Goal: Task Accomplishment & Management: Manage account settings

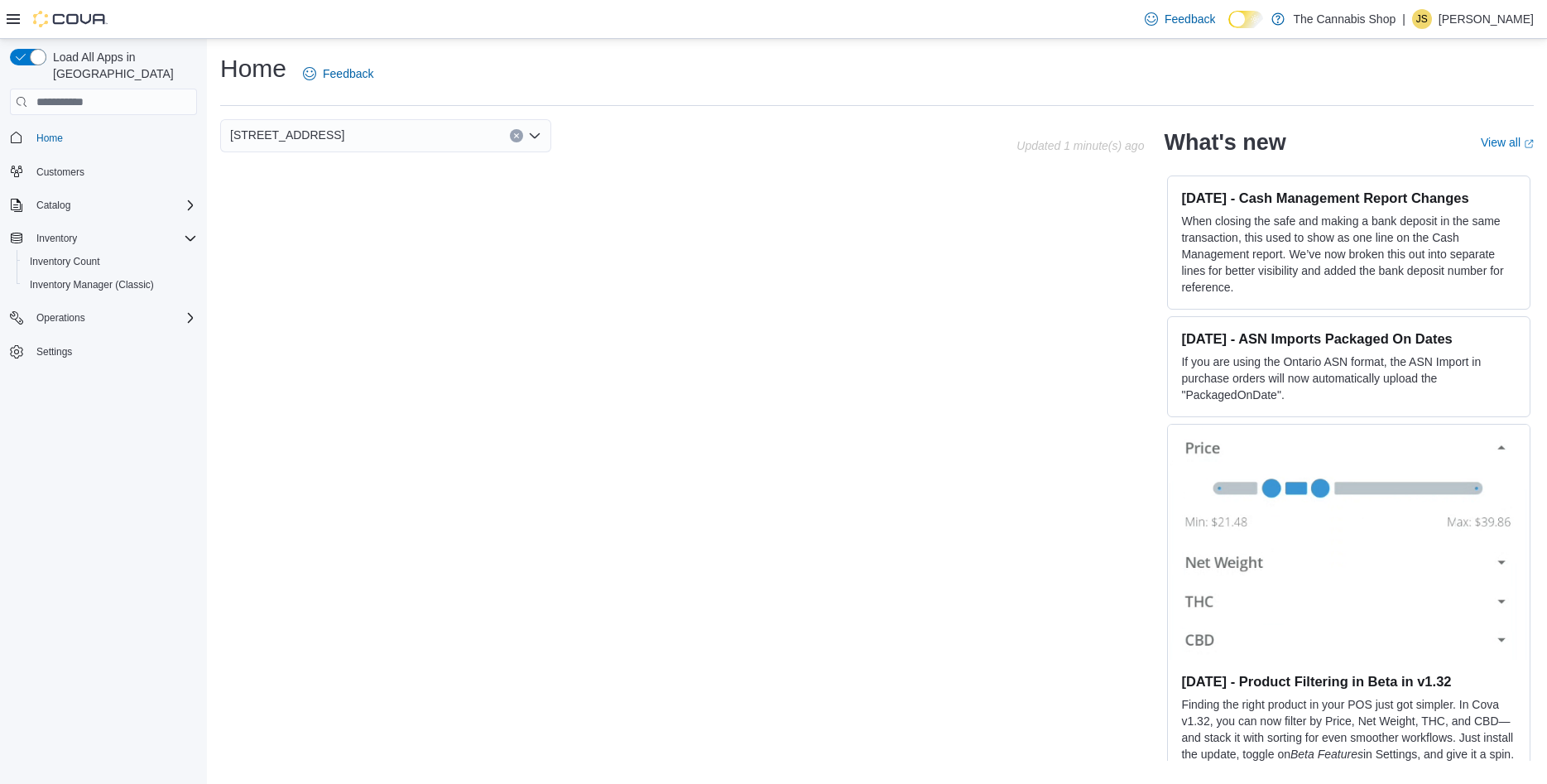
click at [282, 211] on div "95 Dufferin Street, Unit A Updated 1 minute(s) ago What's new View all (opens i…" at bounding box center [876, 440] width 1313 height 641
click at [76, 278] on span "Inventory Manager (Classic)" at bounding box center [91, 285] width 124 height 13
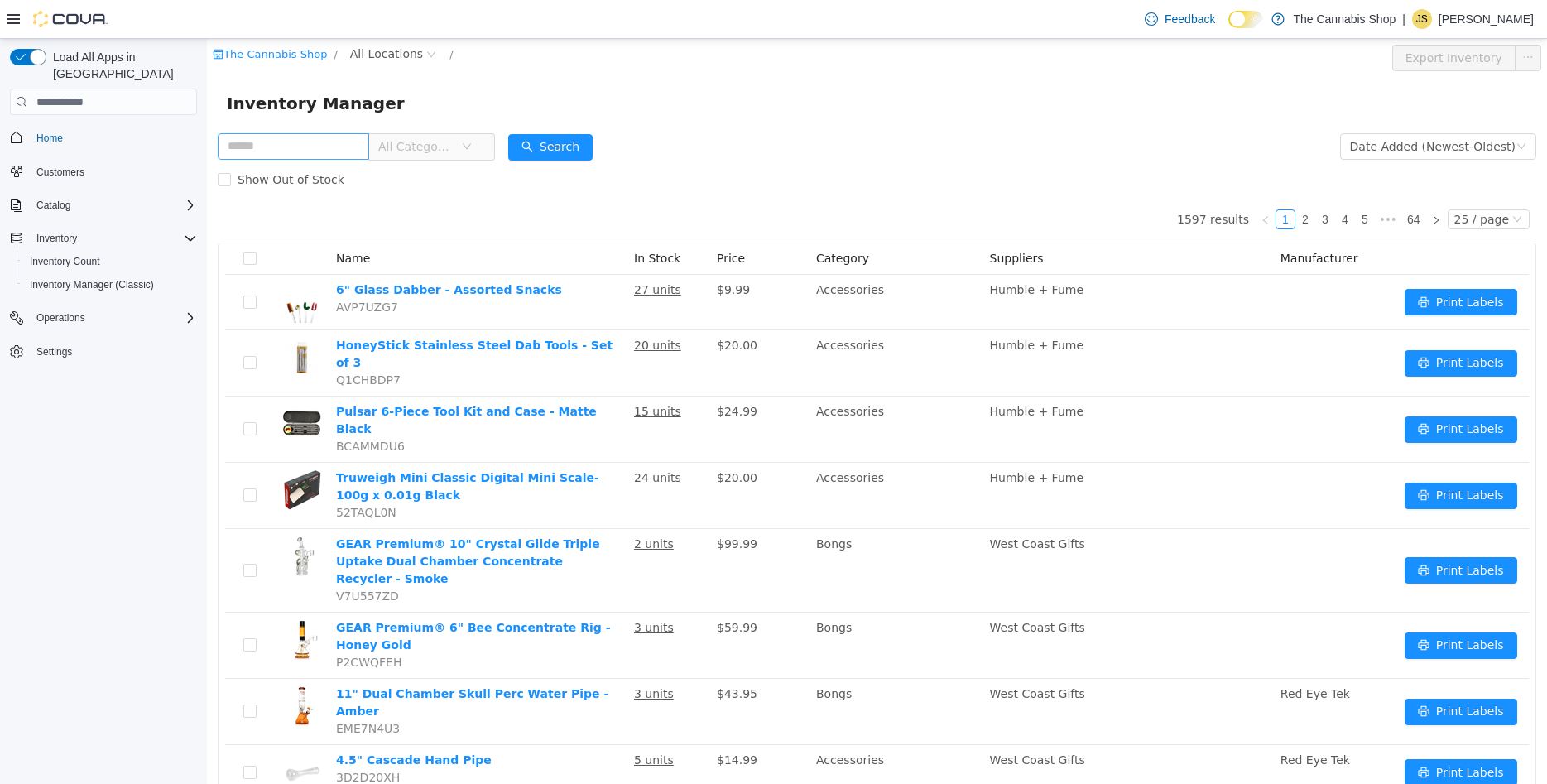
click at [249, 150] on input "text" at bounding box center [292, 147] width 151 height 27
type input "**********"
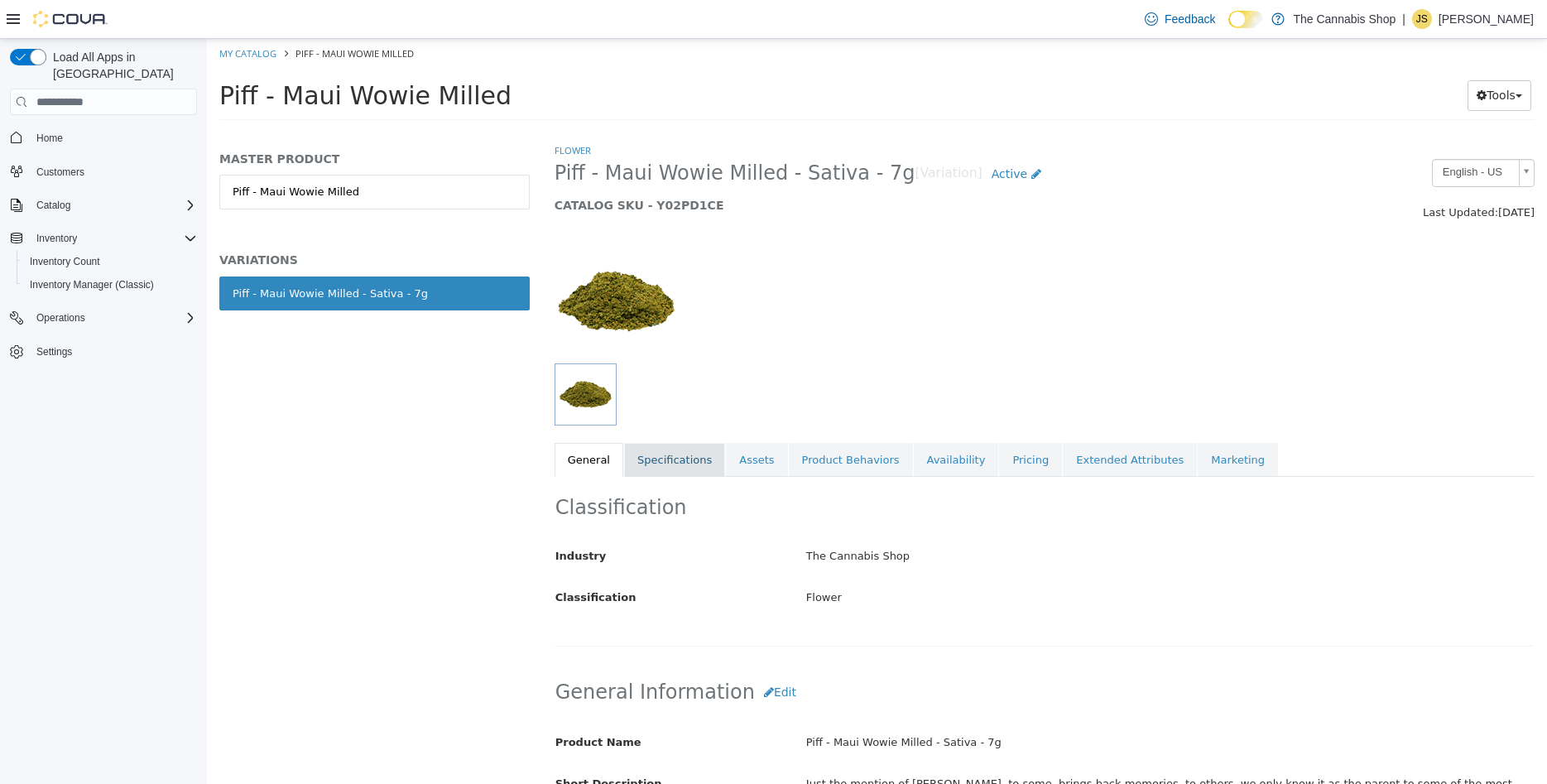
click at [672, 459] on link "Specifications" at bounding box center [674, 460] width 101 height 35
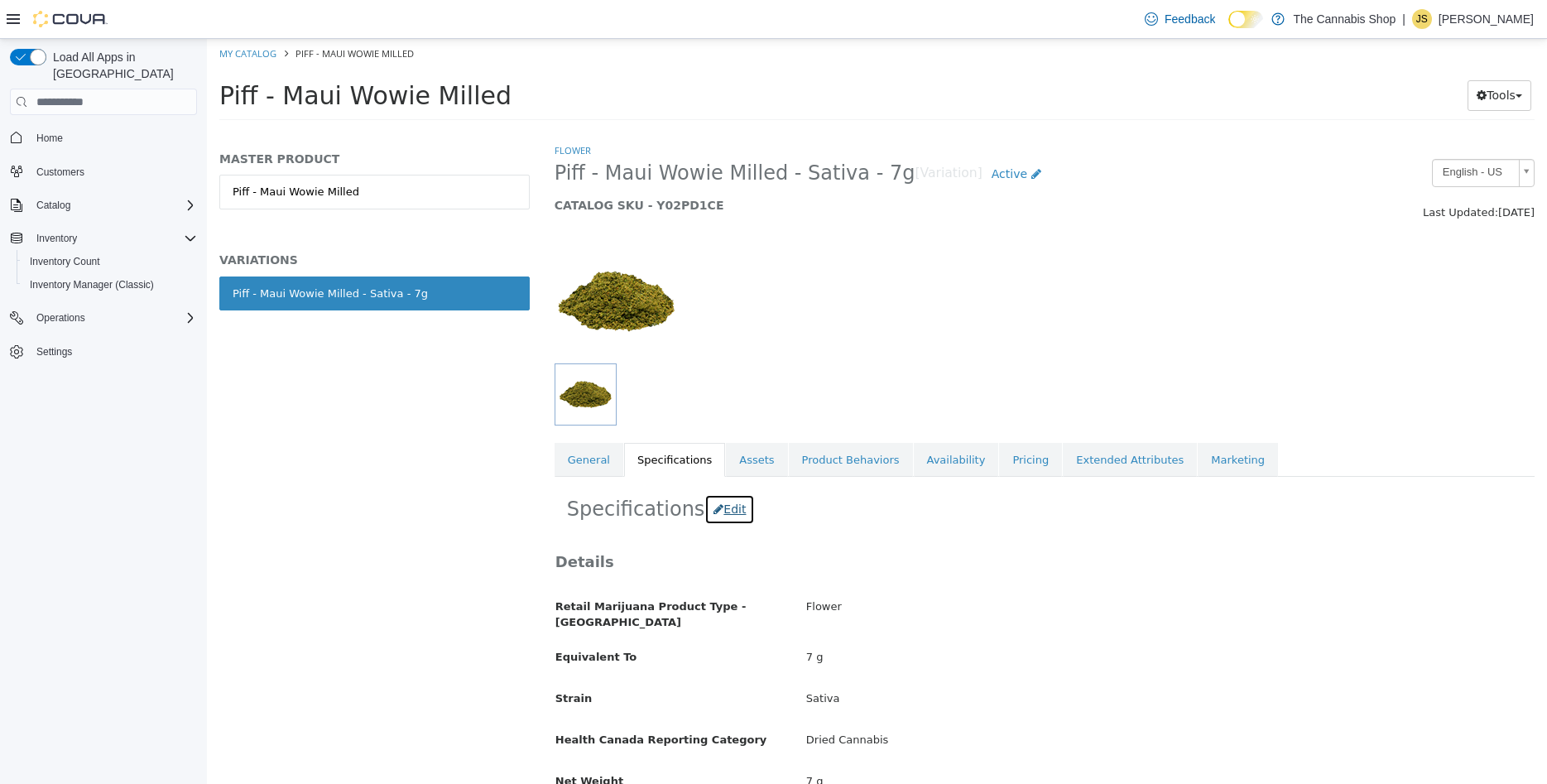
click at [718, 511] on button "Edit" at bounding box center [729, 510] width 50 height 31
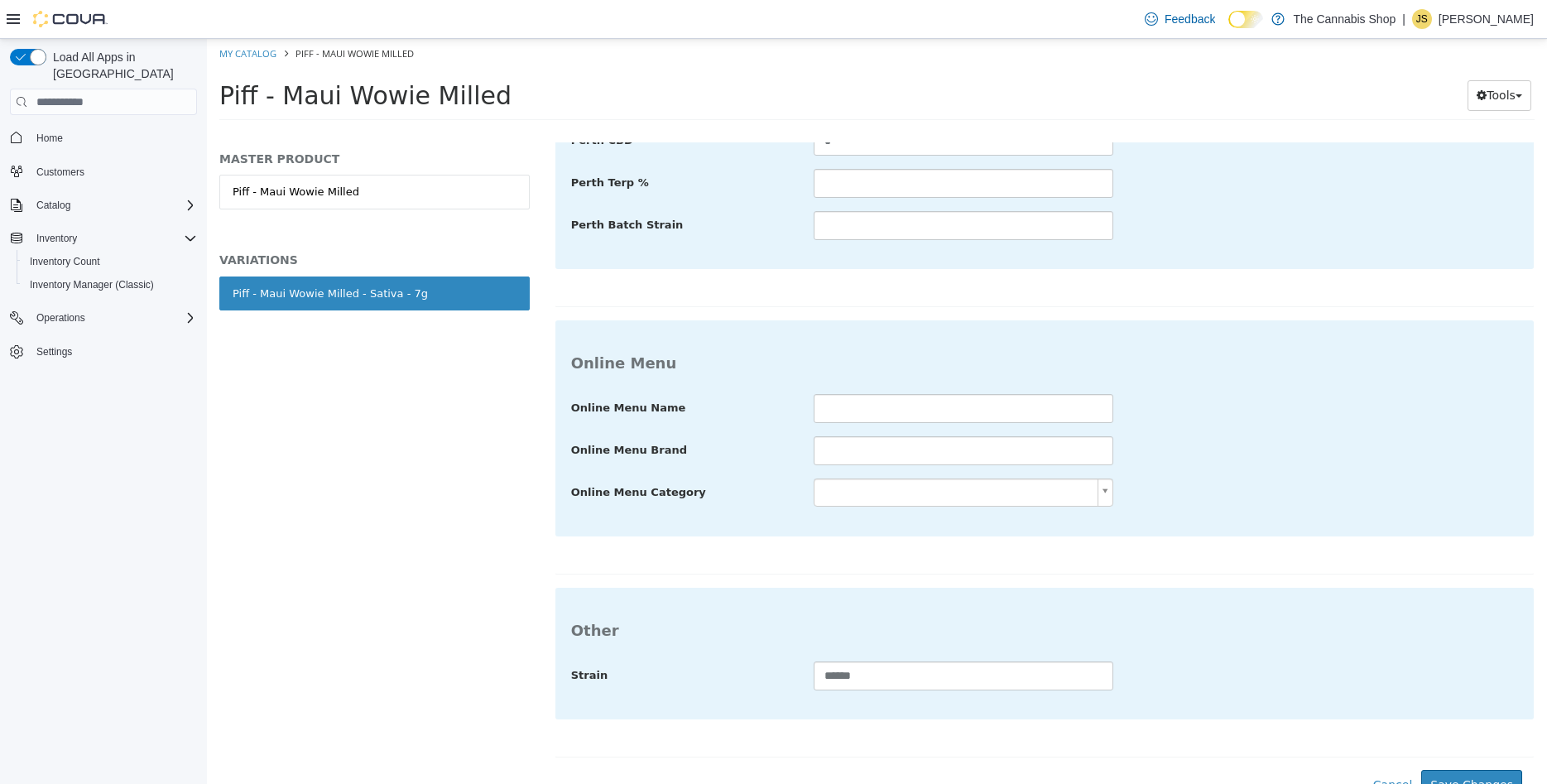
drag, startPoint x: 545, startPoint y: 486, endPoint x: 774, endPoint y: 822, distance: 406.6
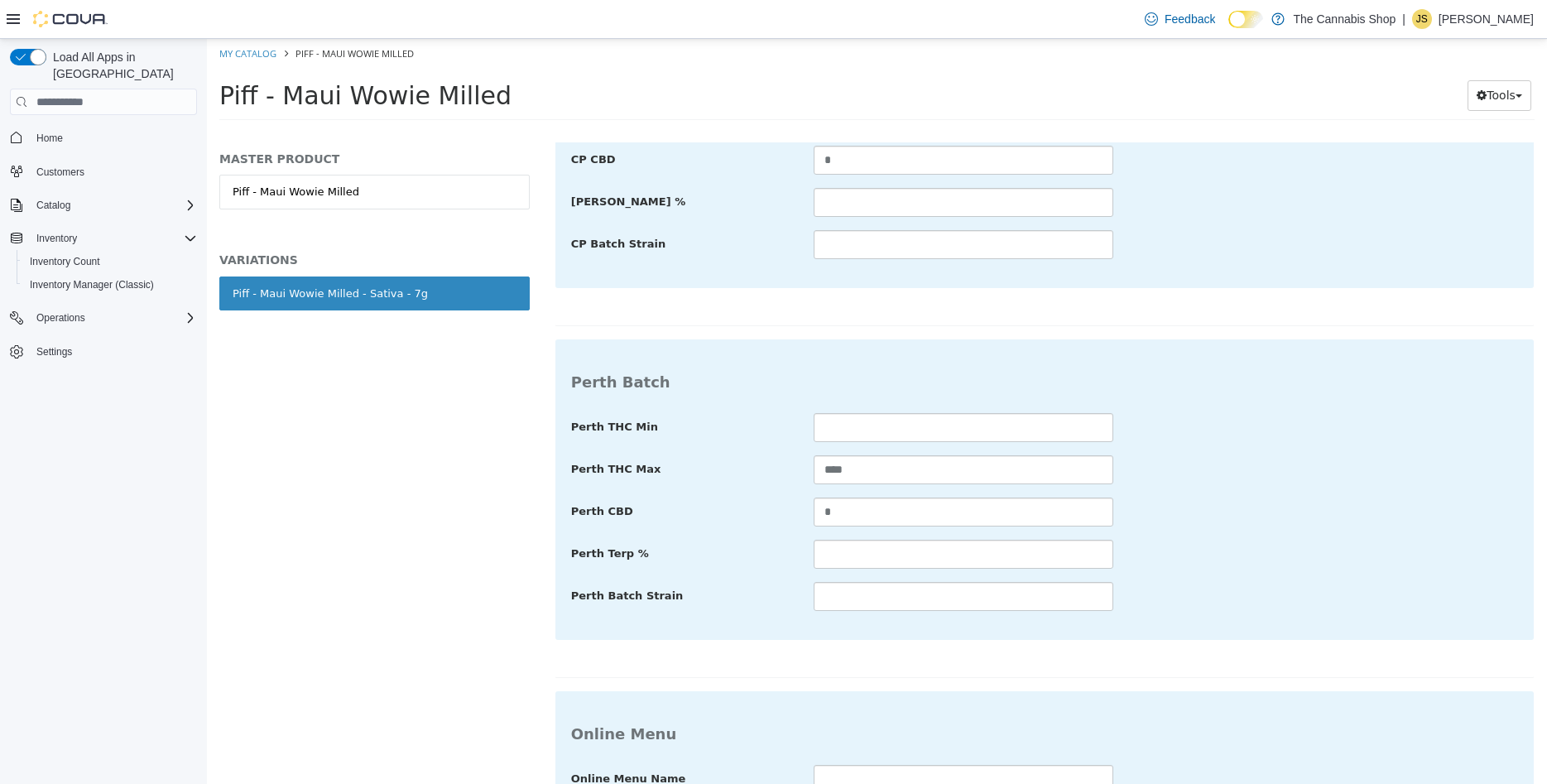
scroll to position [1349, 0]
drag, startPoint x: 870, startPoint y: 453, endPoint x: 728, endPoint y: 444, distance: 142.3
click at [814, 457] on input "****" at bounding box center [963, 471] width 299 height 29
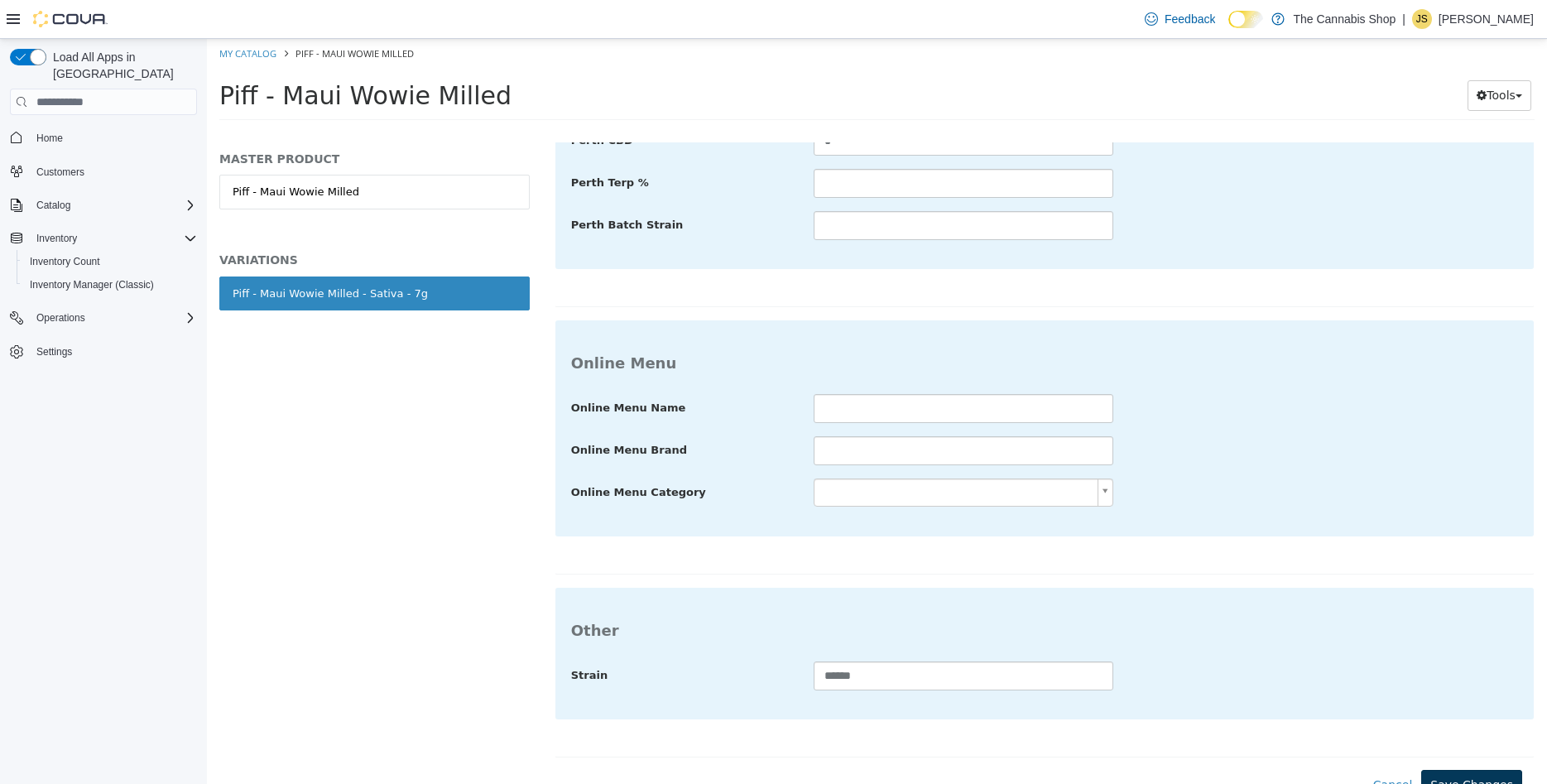
type input "**"
click at [1485, 773] on button "Save Changes" at bounding box center [1471, 785] width 101 height 31
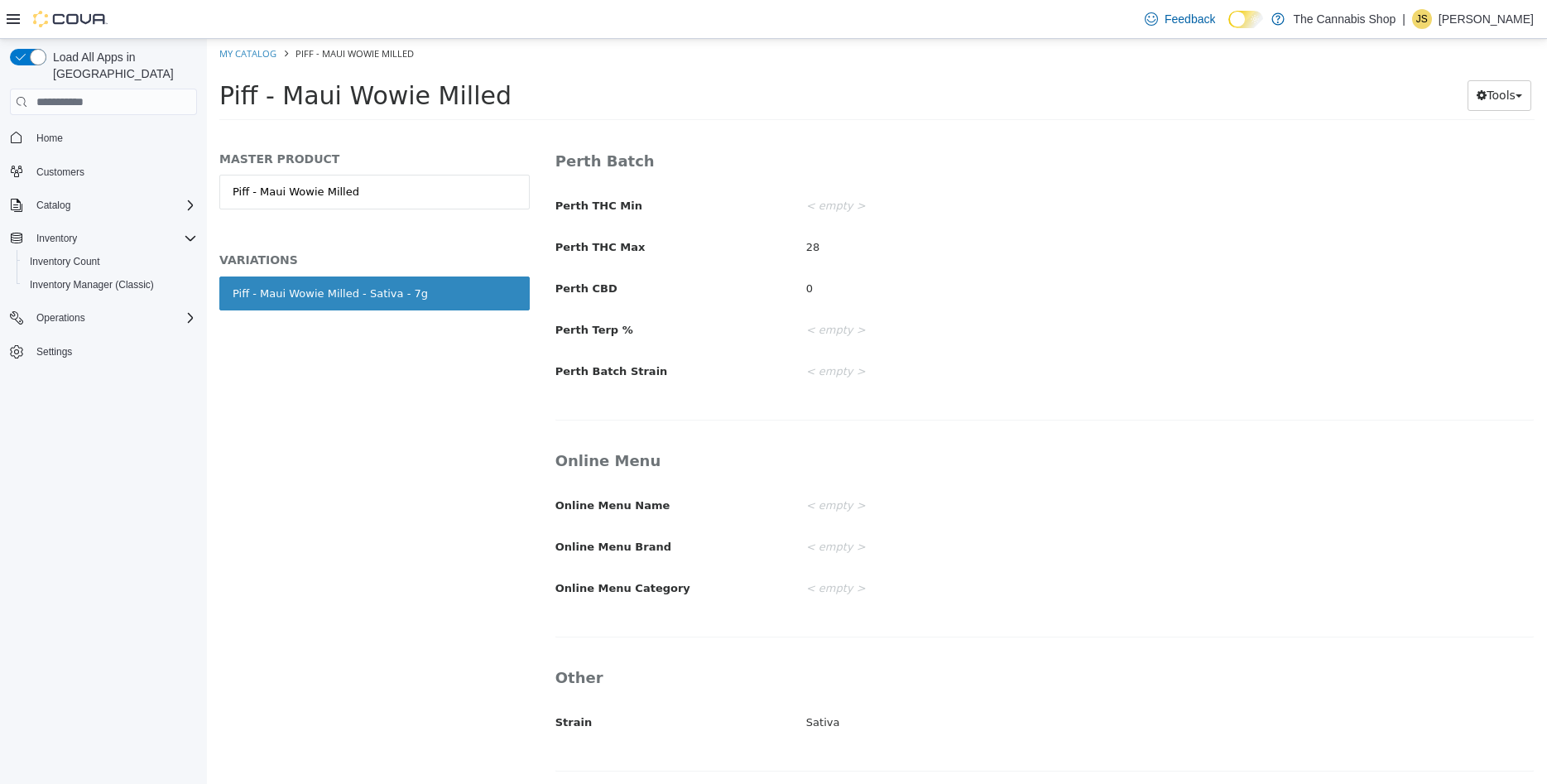
scroll to position [1381, 0]
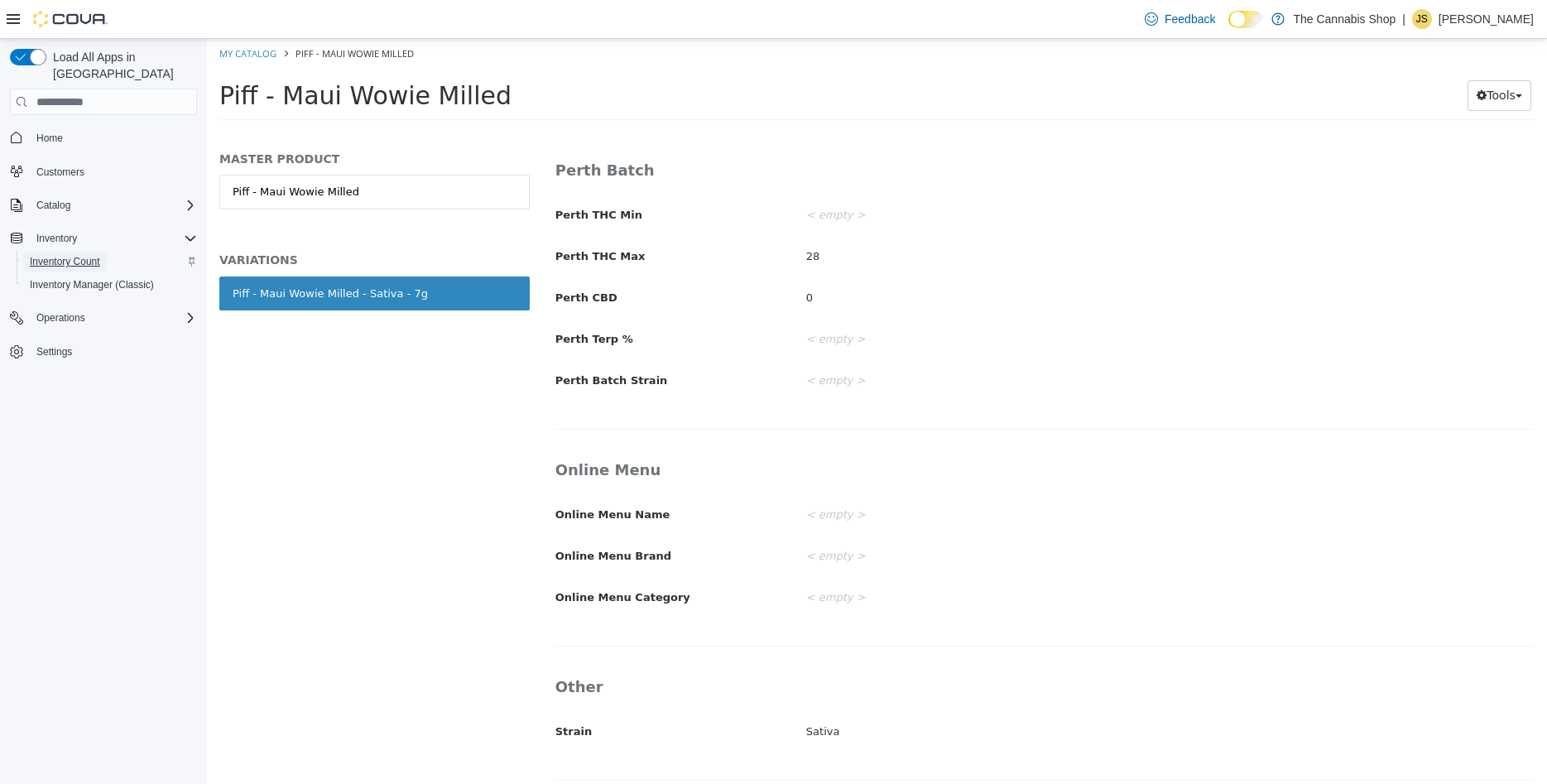
click at [85, 255] on span "Inventory Count" at bounding box center [64, 262] width 70 height 13
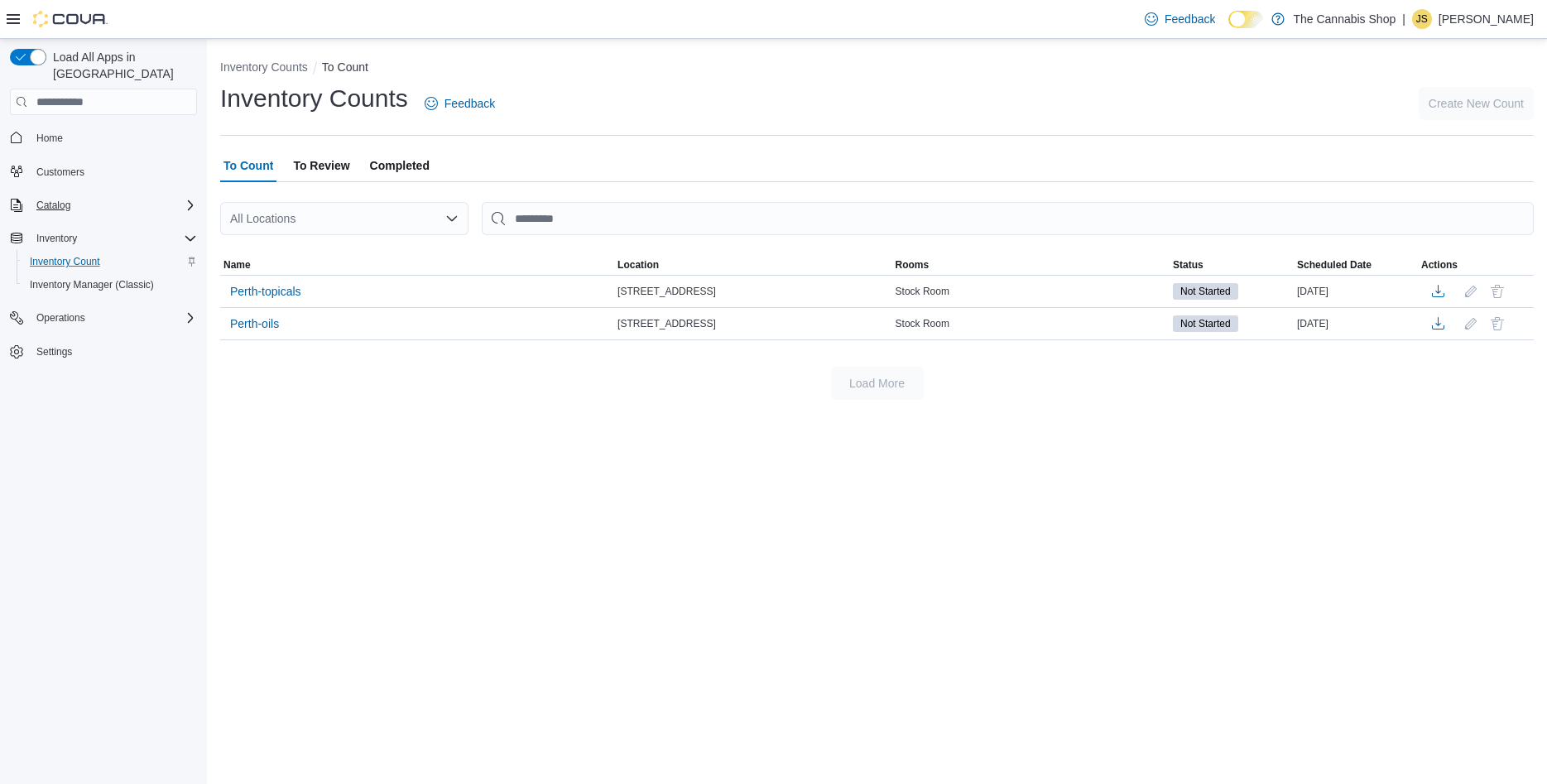
click at [145, 193] on button "Catalog" at bounding box center [103, 205] width 200 height 23
click at [187, 232] on icon "Complex example" at bounding box center [190, 239] width 13 height 13
click at [184, 198] on icon "Complex example" at bounding box center [190, 205] width 13 height 13
click at [160, 228] on div "Inventory" at bounding box center [114, 238] width 167 height 20
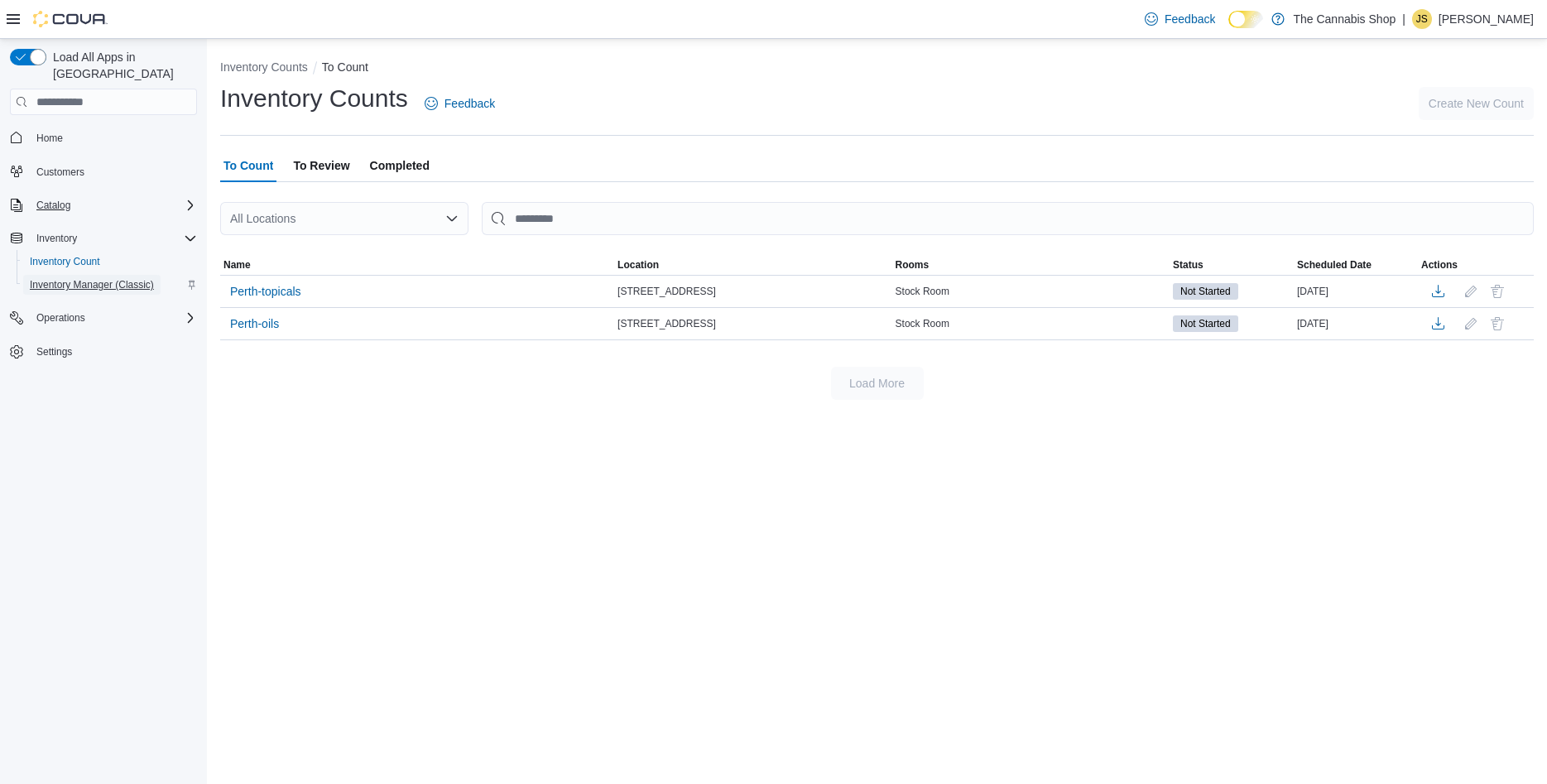
click at [73, 278] on span "Inventory Manager (Classic)" at bounding box center [91, 285] width 124 height 13
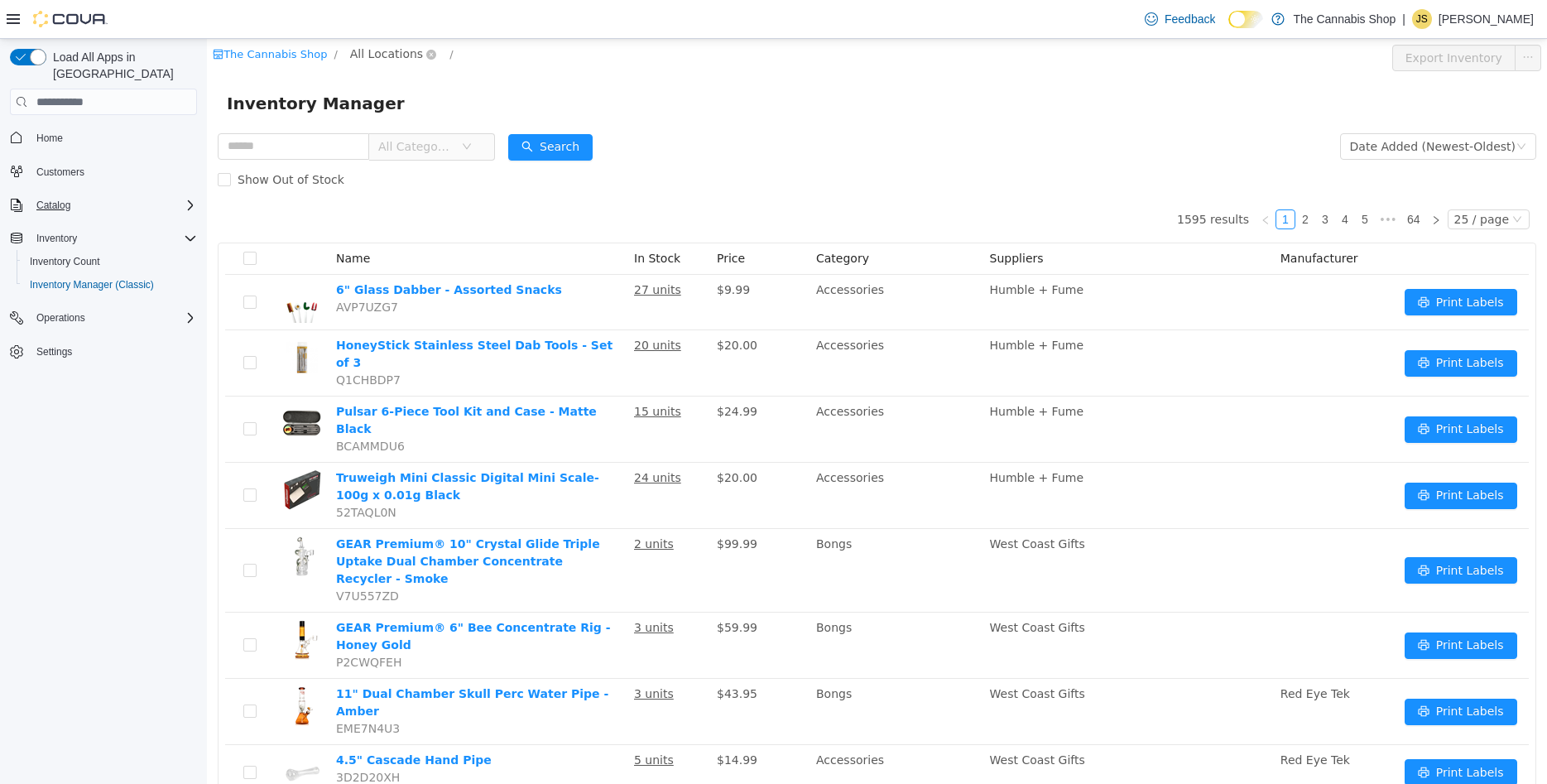
click at [395, 58] on span "All Locations" at bounding box center [387, 53] width 73 height 18
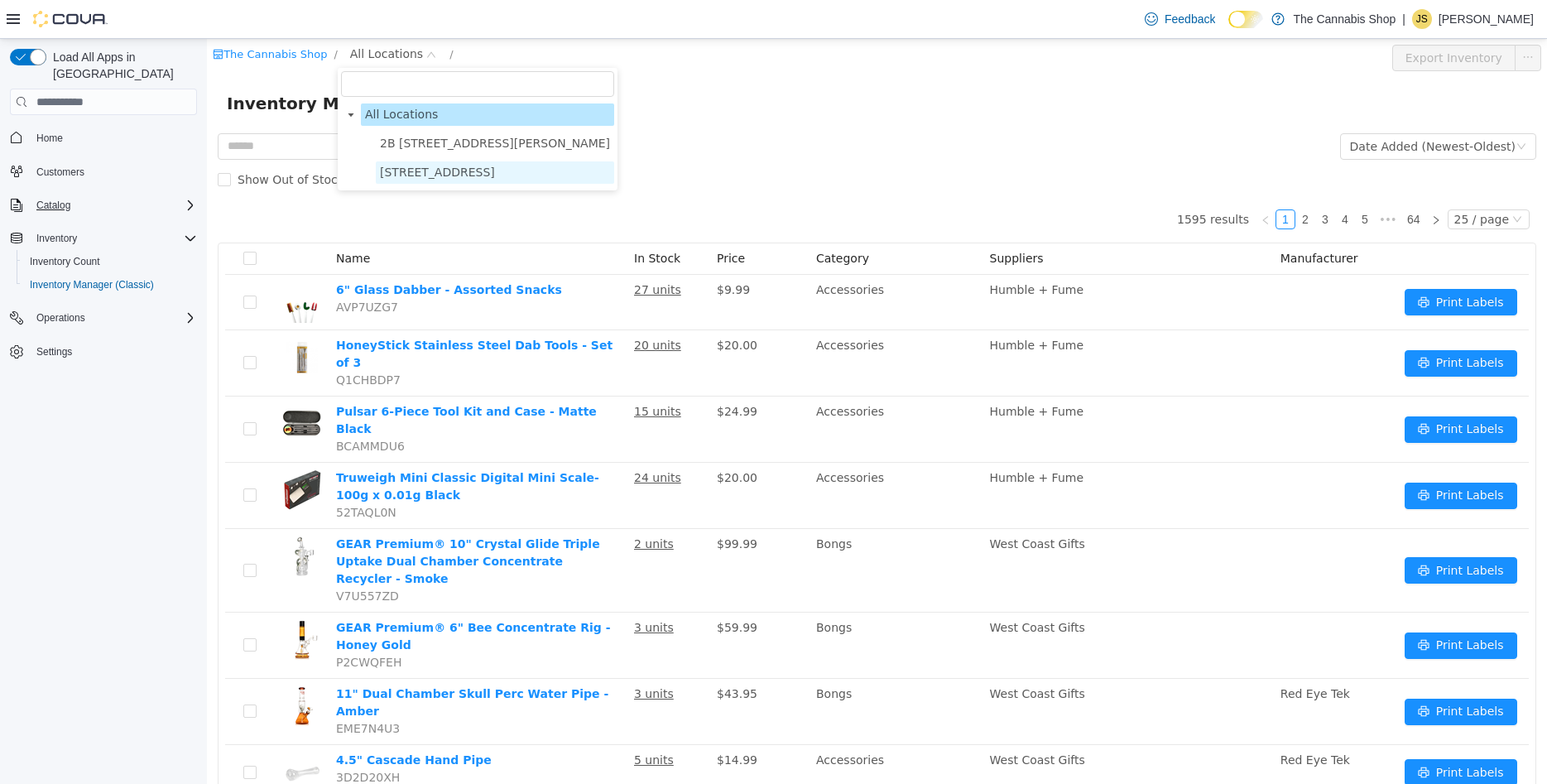
click at [472, 168] on span "[STREET_ADDRESS]" at bounding box center [438, 172] width 115 height 13
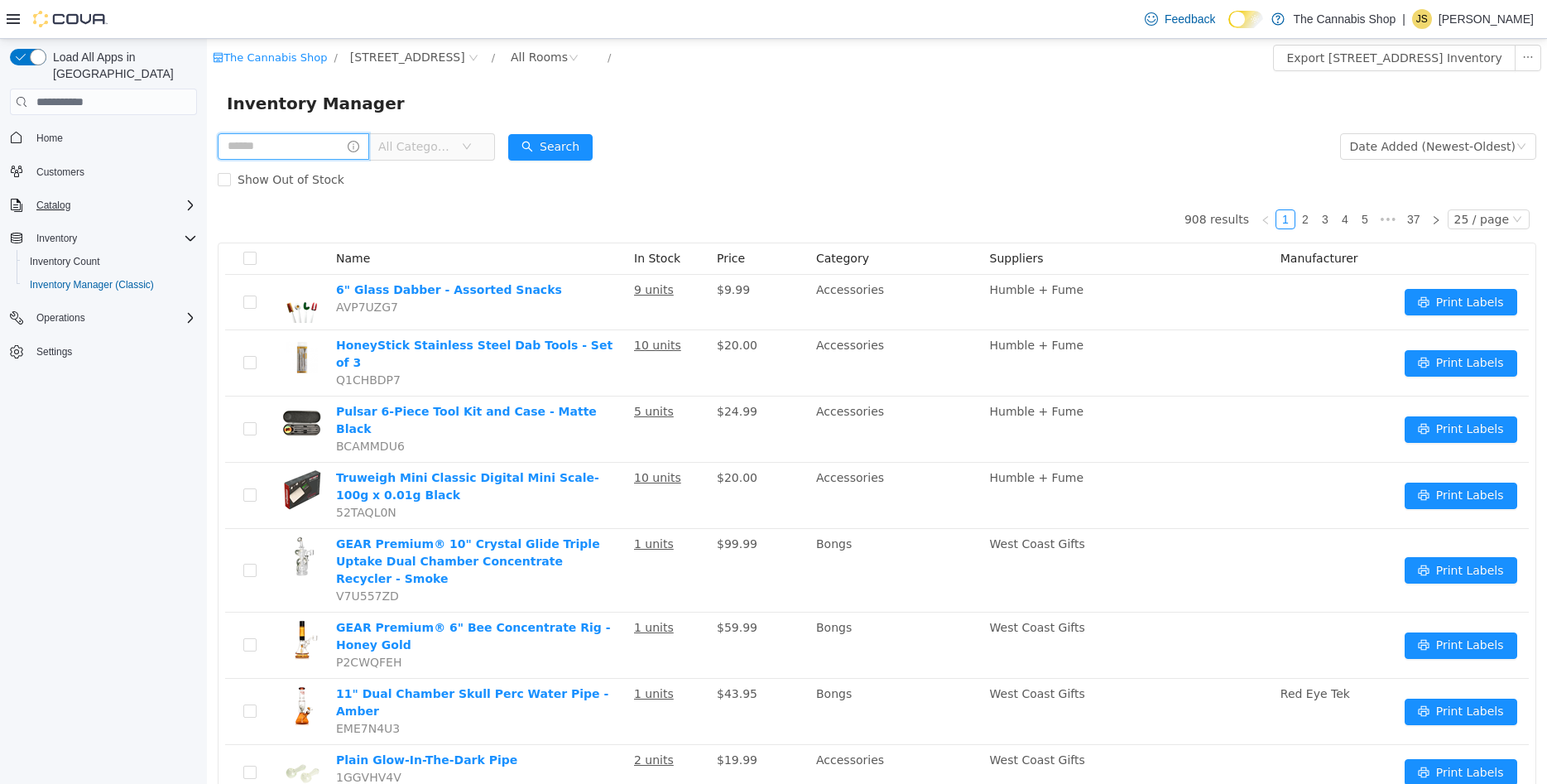
click at [345, 149] on input "text" at bounding box center [292, 147] width 151 height 27
click at [435, 145] on span "All Categories" at bounding box center [416, 146] width 75 height 16
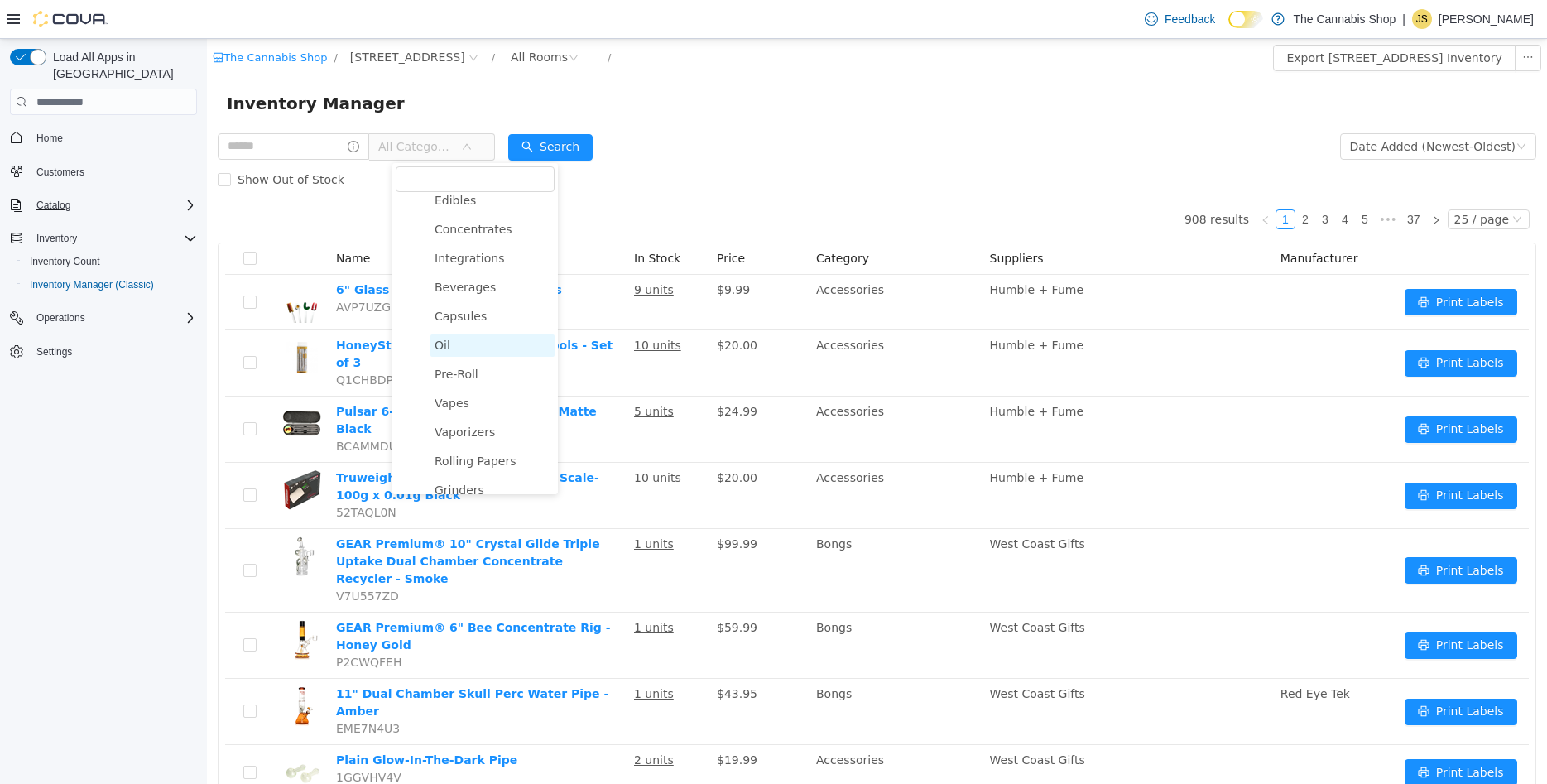
scroll to position [239, 0]
click at [483, 382] on span "Vapes" at bounding box center [492, 376] width 124 height 22
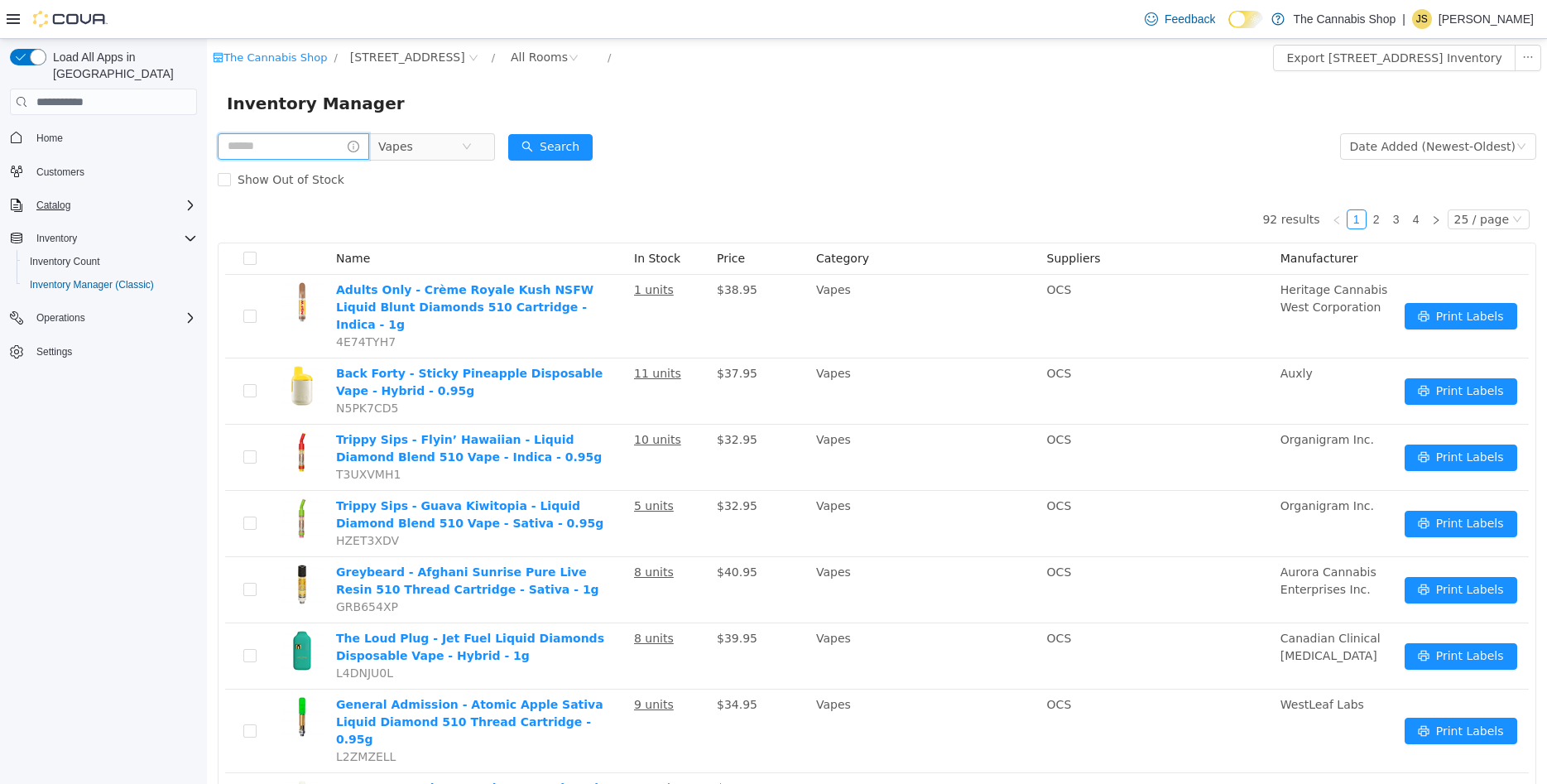
click at [305, 146] on input "text" at bounding box center [292, 147] width 151 height 27
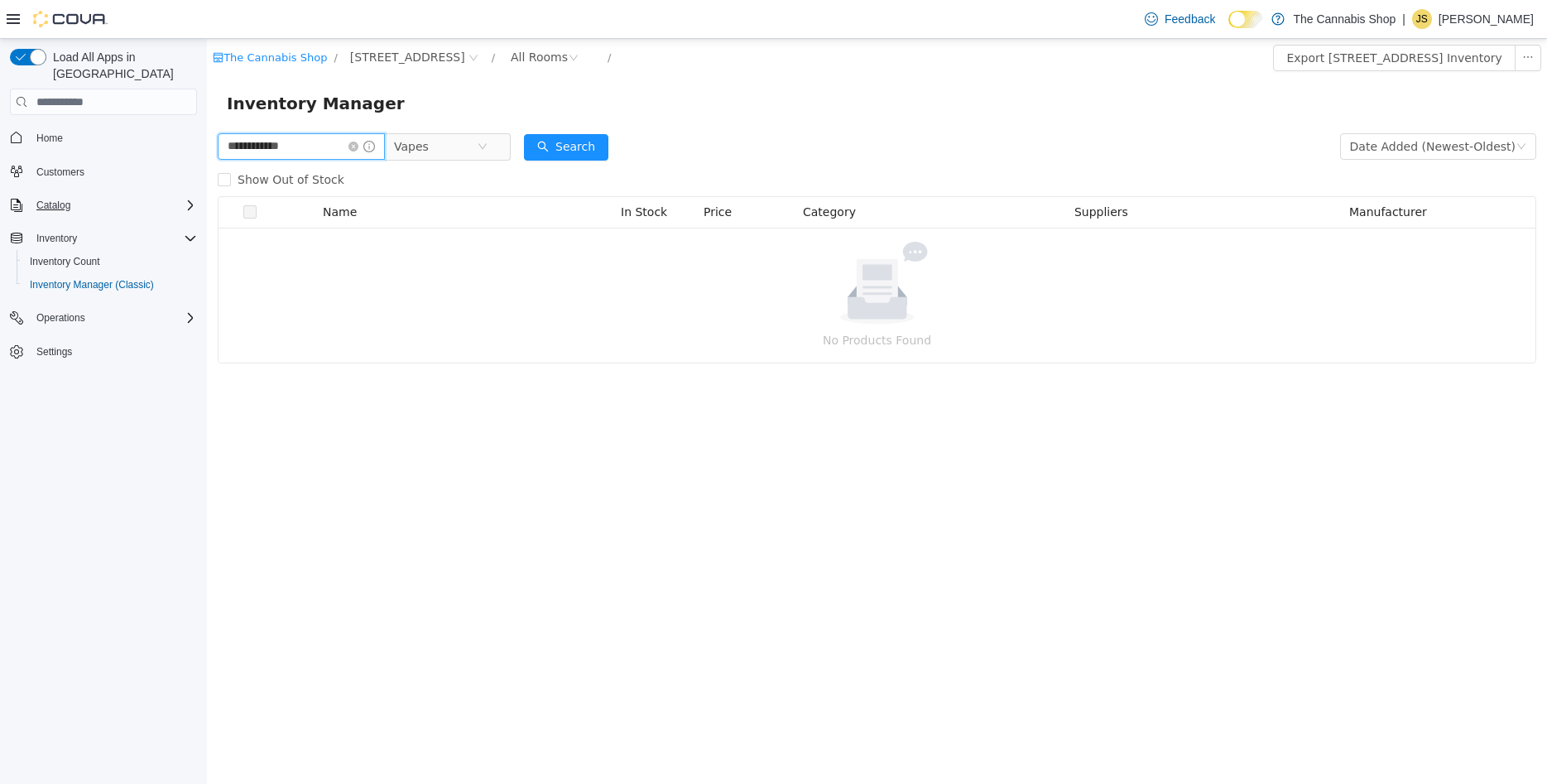
click at [264, 150] on input "**********" at bounding box center [301, 147] width 167 height 27
type input "**********"
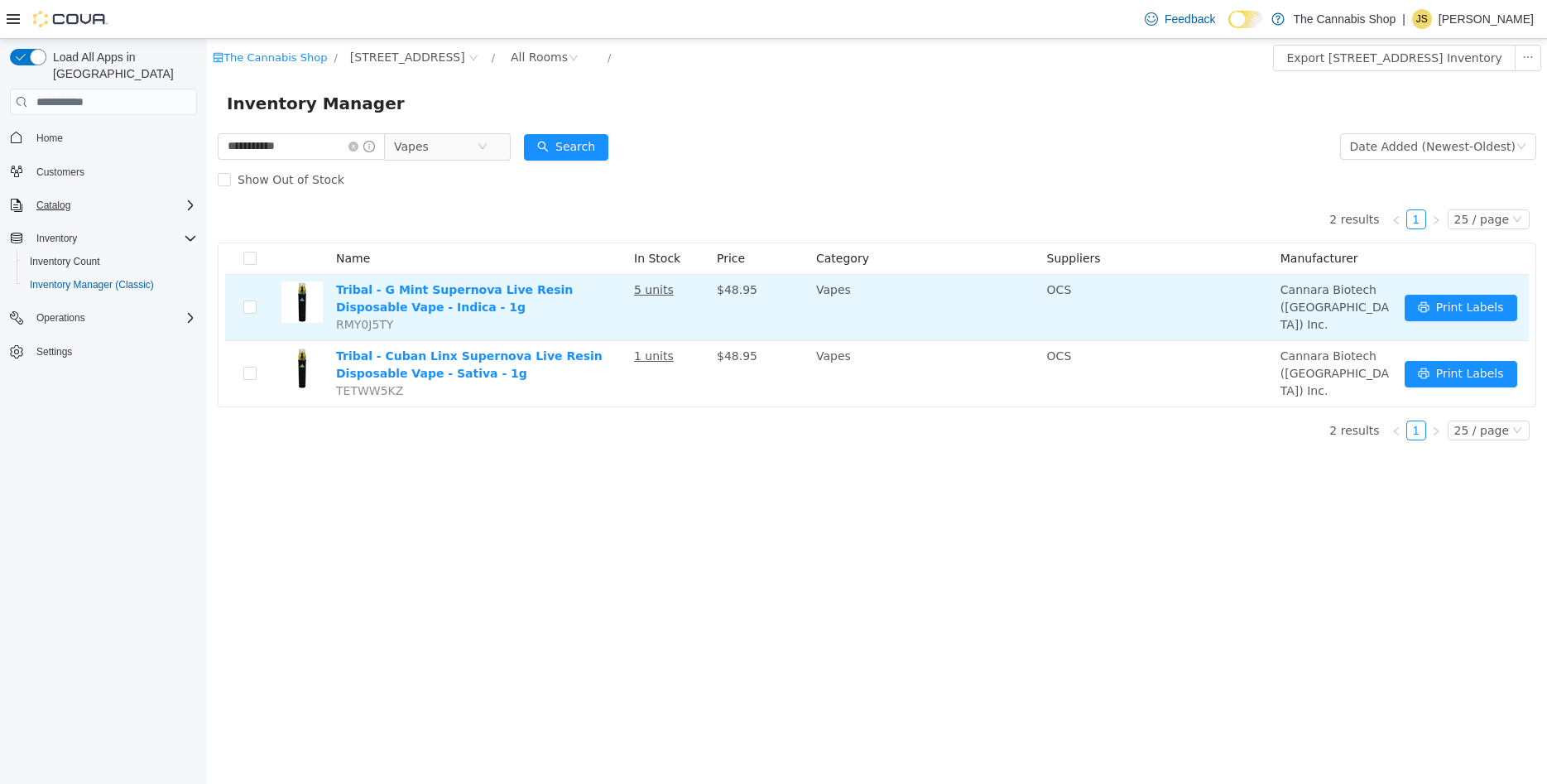
click at [524, 284] on td "Tribal - G Mint Supernova Live Resin Disposable Vape - Indica - 1g RMY0J5TY" at bounding box center [478, 308] width 298 height 66
click at [485, 294] on link "Tribal - G Mint Supernova Live Resin Disposable Vape - Indica - 1g" at bounding box center [454, 298] width 237 height 31
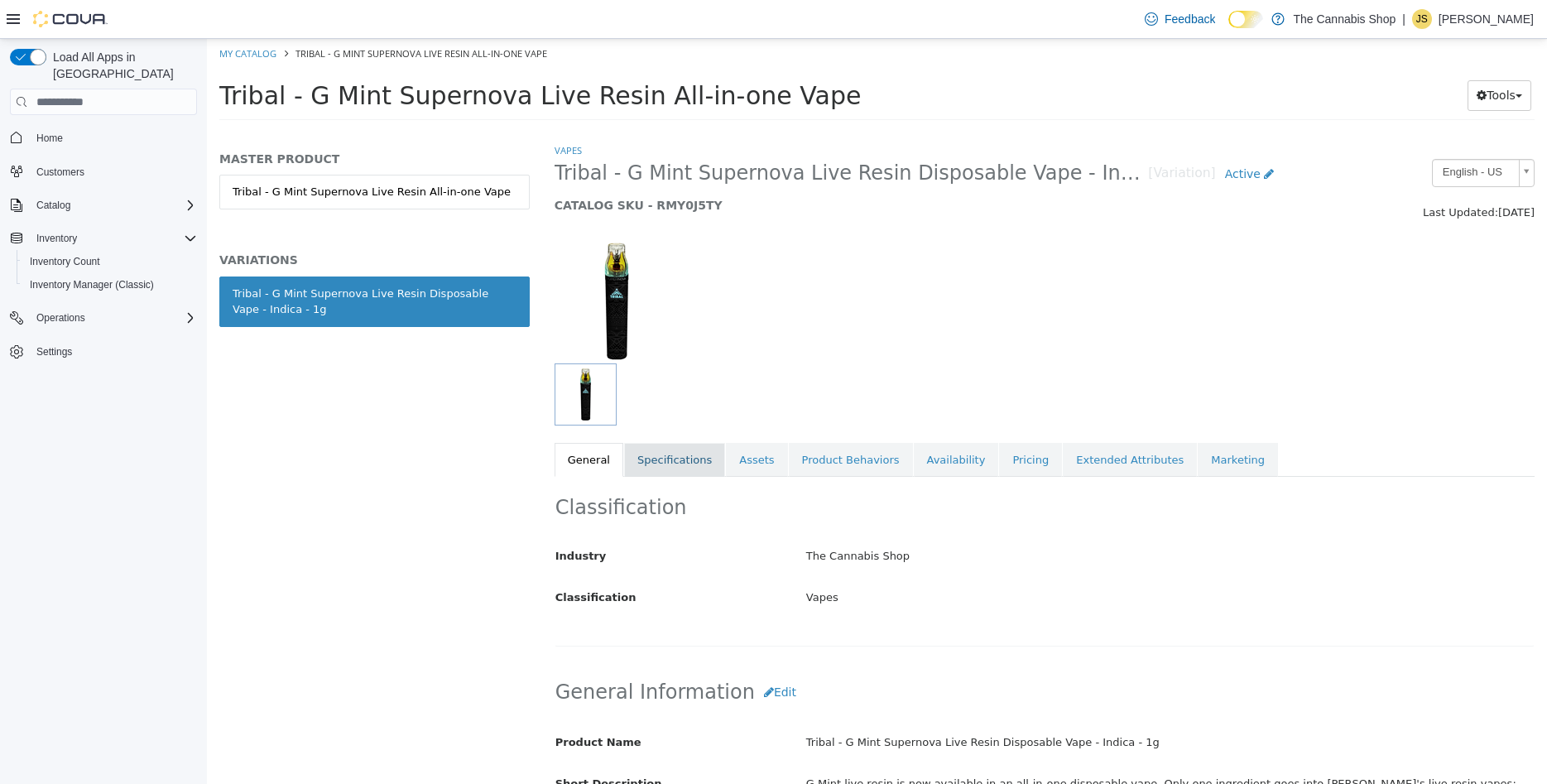
click at [643, 464] on link "Specifications" at bounding box center [674, 460] width 101 height 35
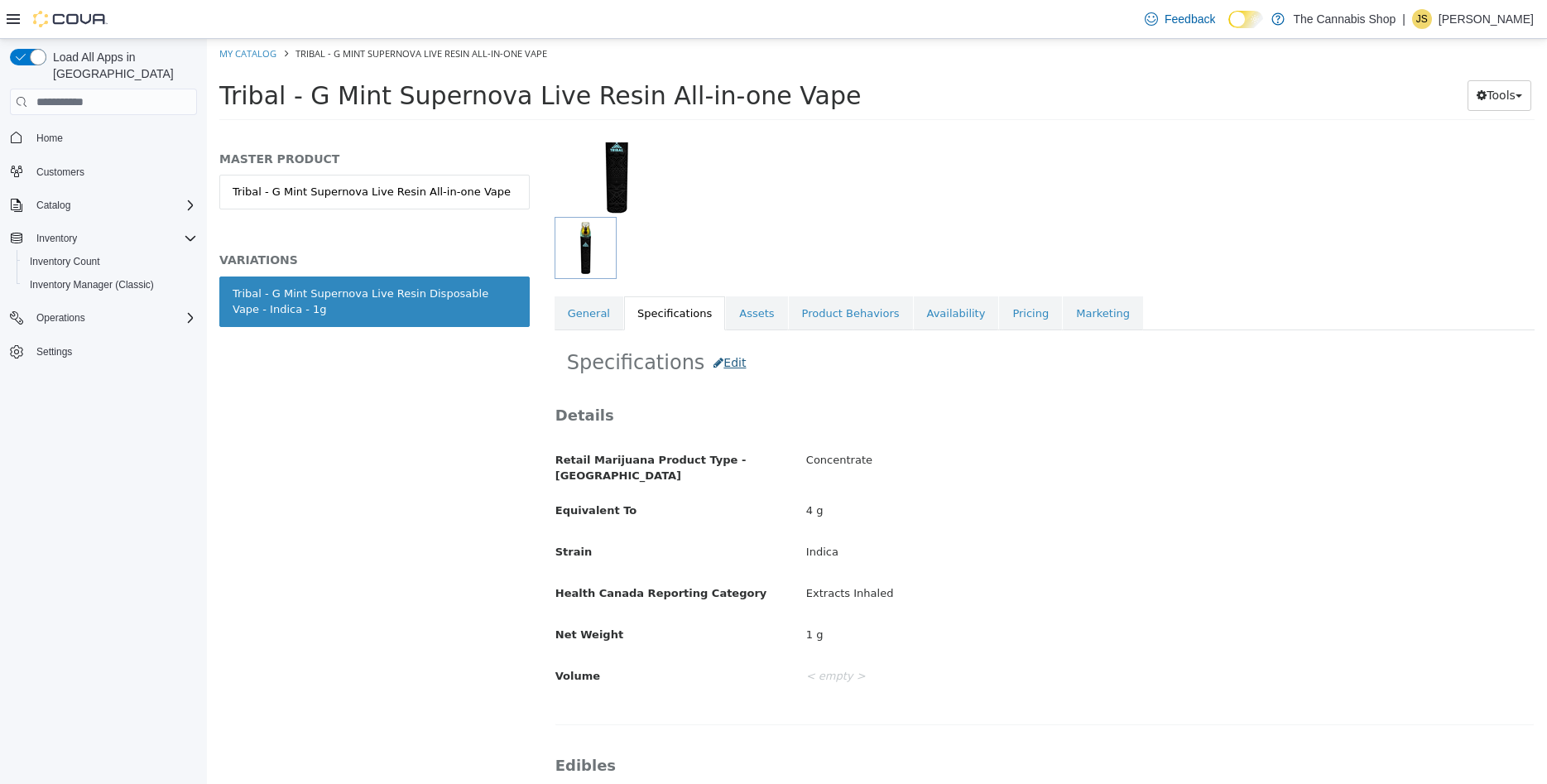
scroll to position [149, 0]
click at [733, 359] on button "Edit" at bounding box center [729, 361] width 50 height 31
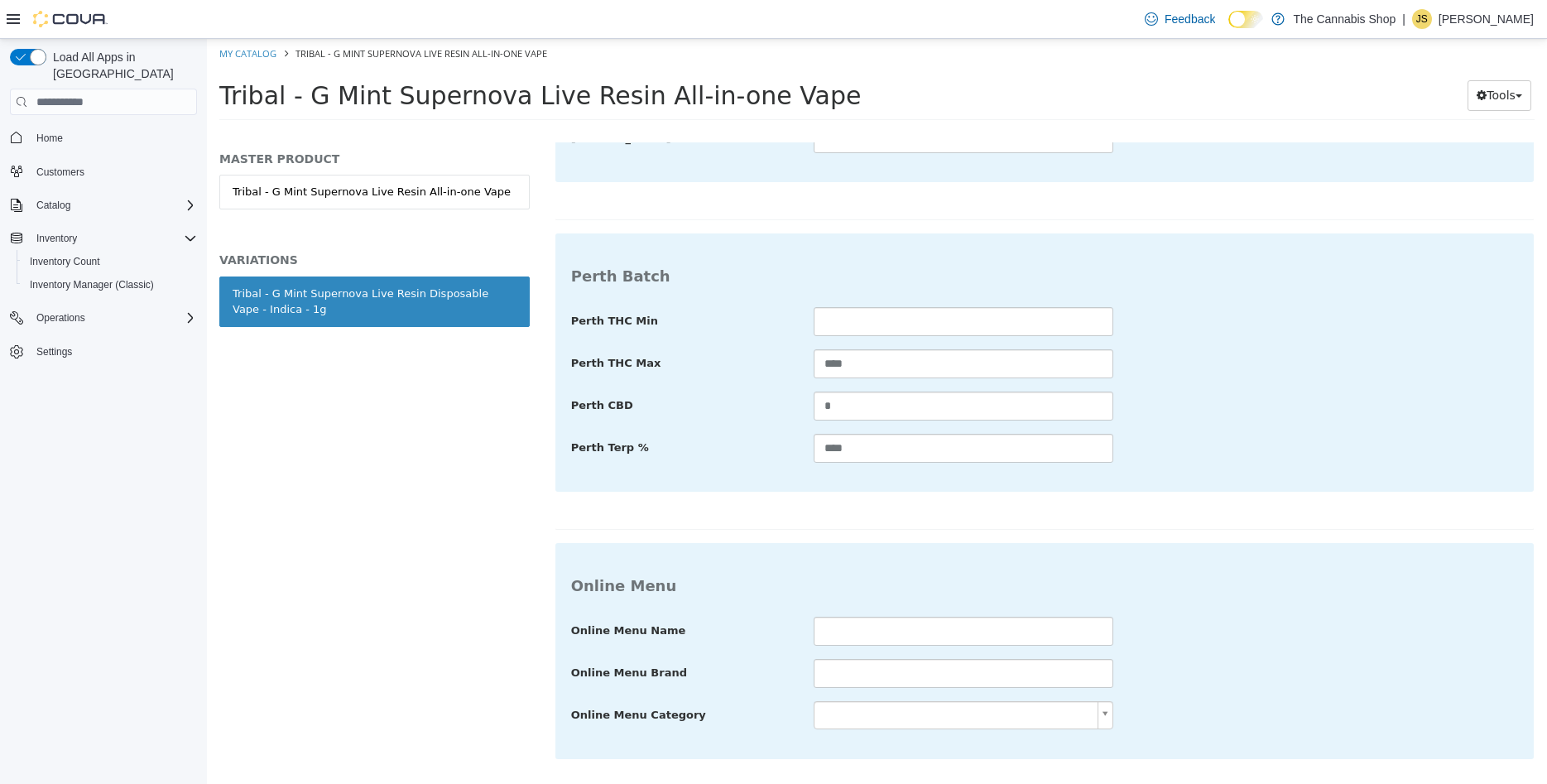
scroll to position [2018, 0]
click at [887, 350] on input "****" at bounding box center [963, 365] width 299 height 29
click at [694, 373] on div "Perth THC Min Perth THC Max **** Perth CBD * Perth Terp % ****" at bounding box center [1045, 386] width 947 height 157
